Goal: Task Accomplishment & Management: Manage account settings

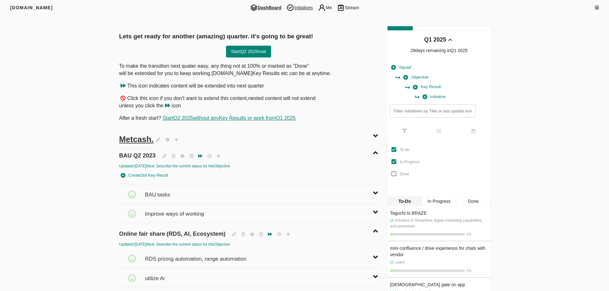
click at [297, 8] on span "Initiatives" at bounding box center [299, 8] width 31 height 8
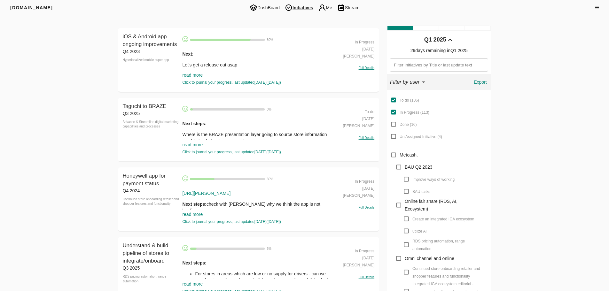
click at [191, 76] on link "read more" at bounding box center [192, 75] width 20 height 5
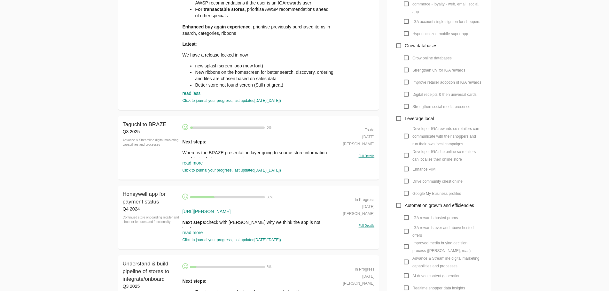
click at [200, 162] on link "read more" at bounding box center [192, 162] width 20 height 5
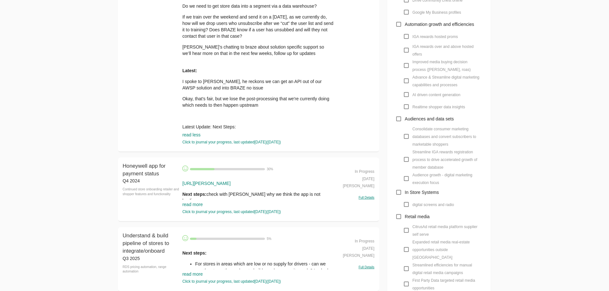
scroll to position [575, 0]
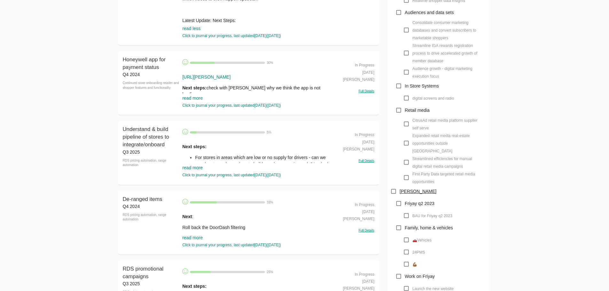
click at [186, 99] on link "read more" at bounding box center [192, 98] width 20 height 5
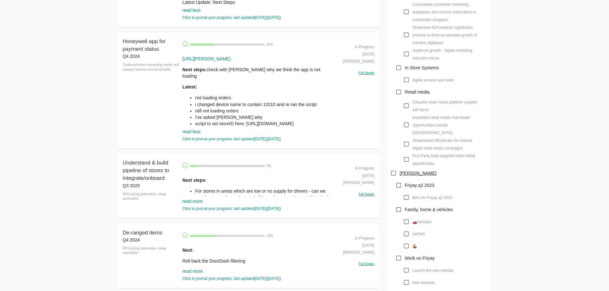
scroll to position [639, 0]
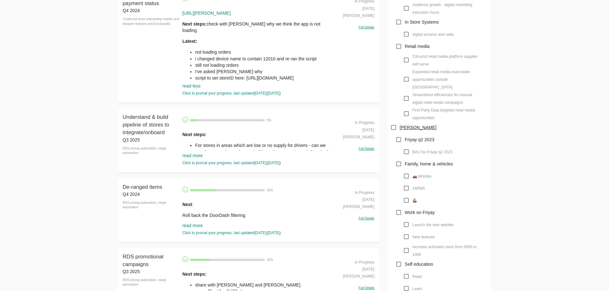
click at [192, 155] on link "read more" at bounding box center [192, 155] width 20 height 5
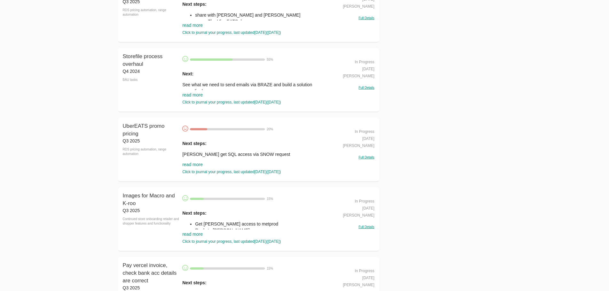
scroll to position [990, 0]
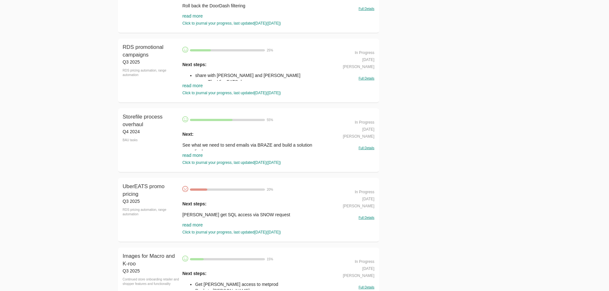
click at [190, 86] on link "read more" at bounding box center [192, 85] width 20 height 5
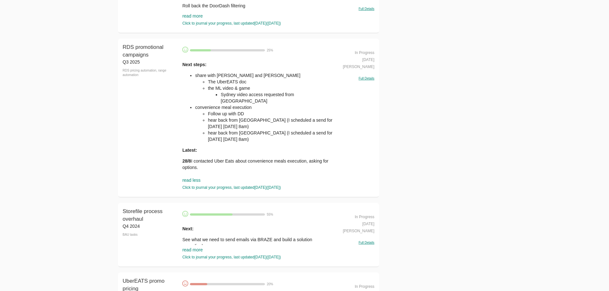
click at [232, 147] on div "Next steps: share with [PERSON_NAME] and [PERSON_NAME] The UberEATS doc the ML …" at bounding box center [257, 121] width 151 height 120
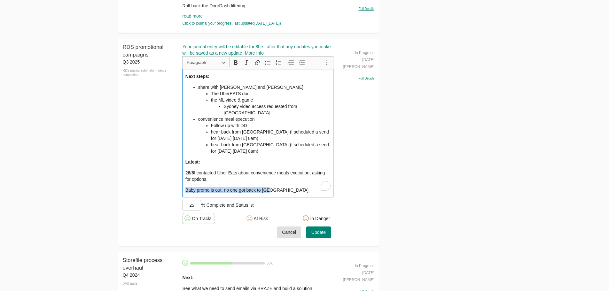
drag, startPoint x: 279, startPoint y: 183, endPoint x: 141, endPoint y: 175, distance: 137.9
click at [124, 180] on div "RDS promotional campaigns Q3 2025 RDS pricing automation, range automation RDS …" at bounding box center [248, 143] width 261 height 208
click at [295, 178] on div "Next steps: share with [PERSON_NAME] and [PERSON_NAME] The UberEATS doc the ML …" at bounding box center [257, 133] width 151 height 129
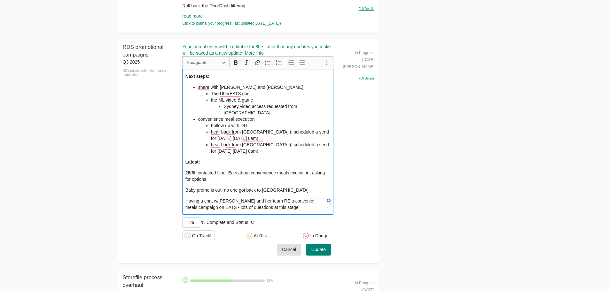
click at [226, 202] on p "Having a chat w/[PERSON_NAME] and her team RE a convenience meals campaign on E…" at bounding box center [257, 204] width 145 height 13
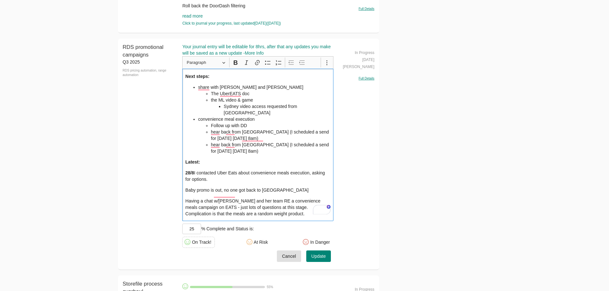
click at [319, 252] on span "Update" at bounding box center [318, 256] width 14 height 8
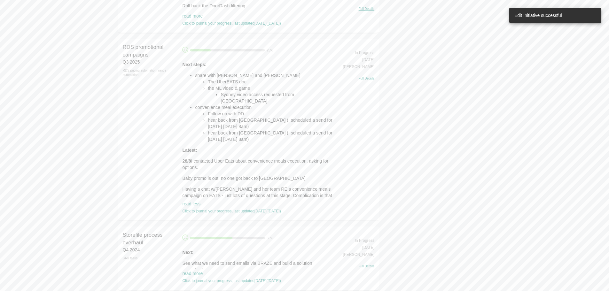
drag, startPoint x: 319, startPoint y: 249, endPoint x: 53, endPoint y: 185, distance: 274.2
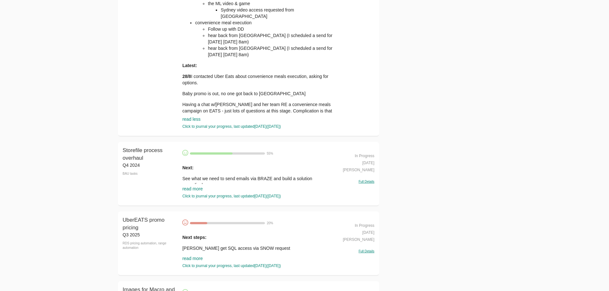
scroll to position [1086, 0]
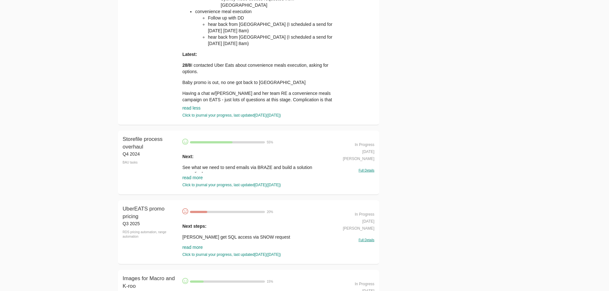
click at [196, 179] on link "read more" at bounding box center [192, 177] width 20 height 5
